Goal: Task Accomplishment & Management: Use online tool/utility

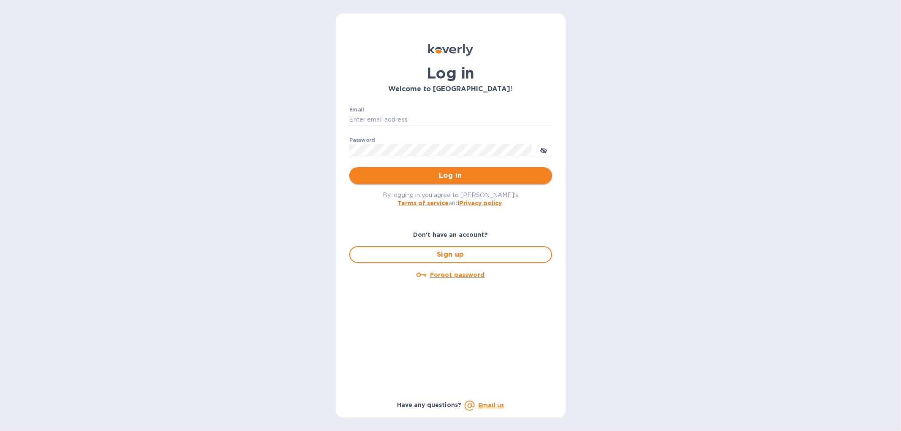
type input "info@mywineempire.com"
click at [448, 175] on span "Log in" at bounding box center [450, 176] width 189 height 10
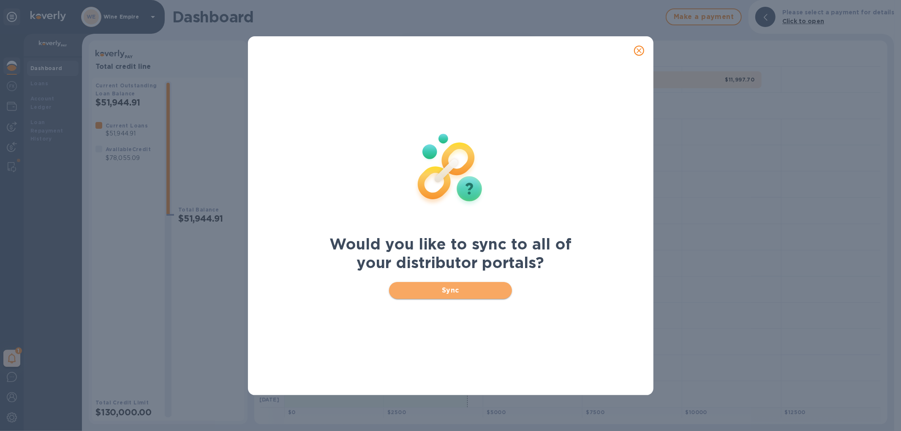
click at [450, 289] on span "Sync" at bounding box center [450, 291] width 109 height 10
